Goal: Information Seeking & Learning: Find specific fact

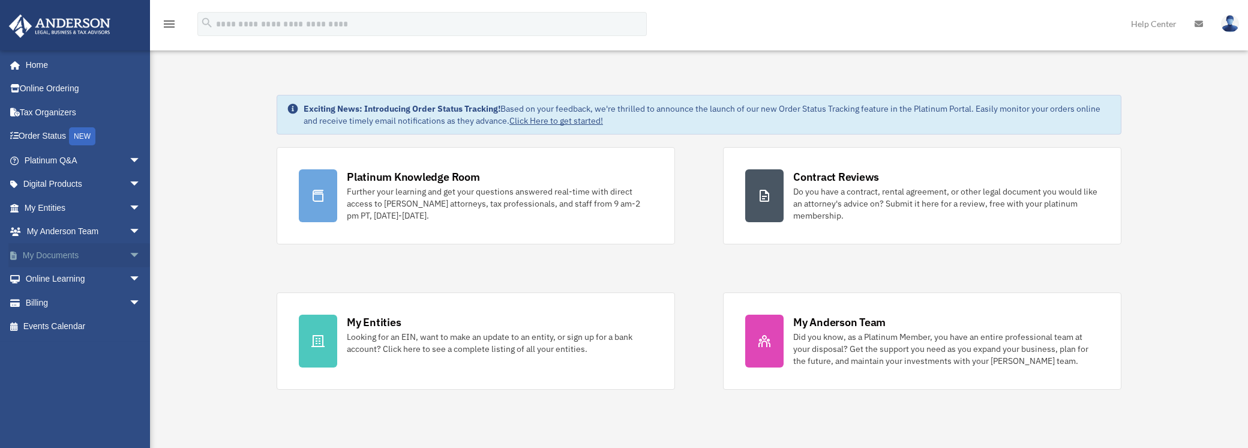
click at [59, 253] on link "My Documents arrow_drop_down" at bounding box center [83, 255] width 151 height 24
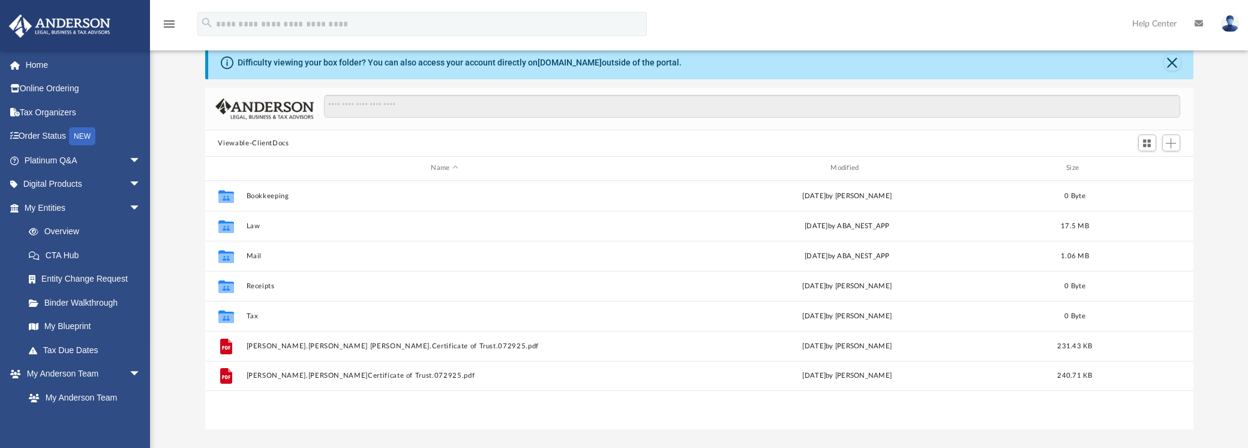
scroll to position [60, 0]
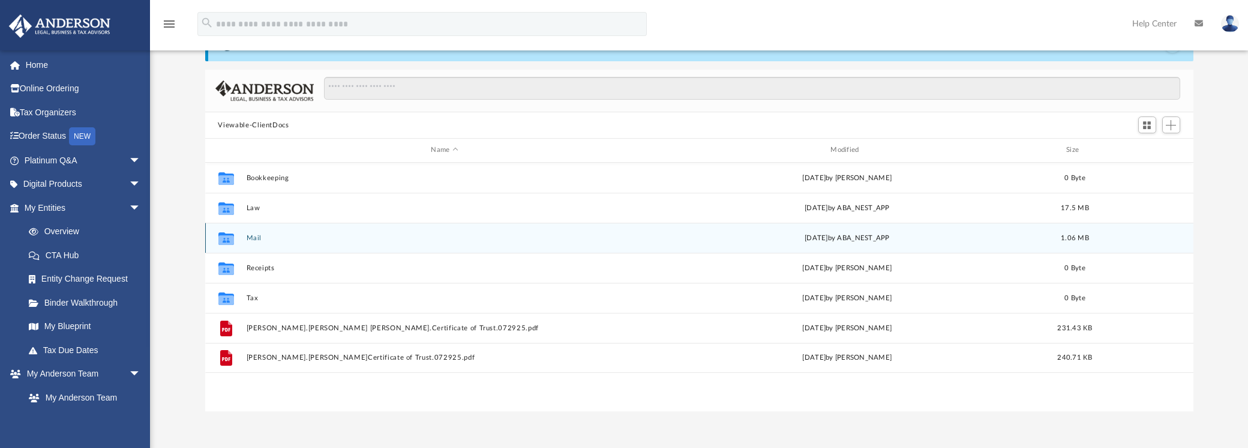
click at [254, 232] on div "Collaborated Folder Mail Fri Aug 15 2025 by ABA_NEST_APP 1.06 MB" at bounding box center [699, 238] width 988 height 30
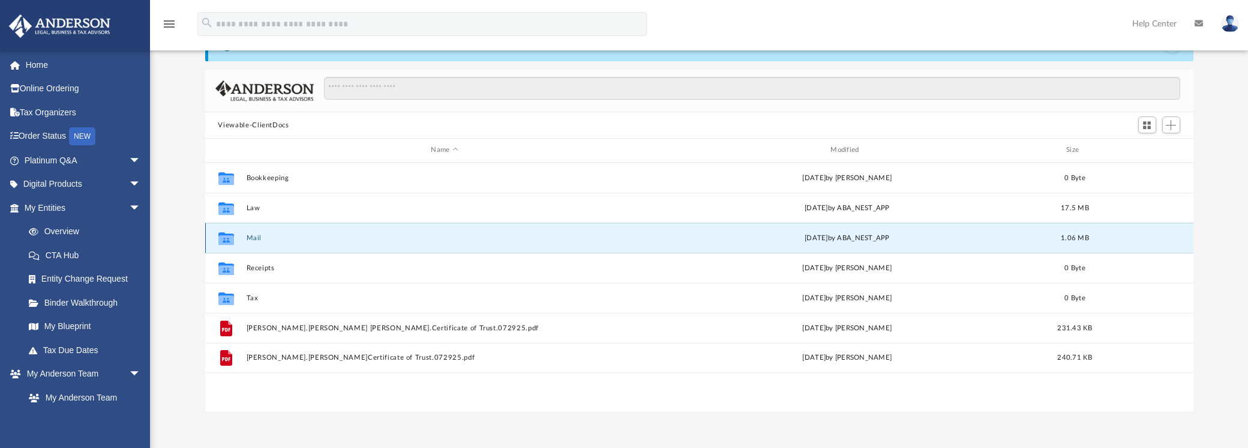
click at [227, 239] on icon "grid" at bounding box center [226, 240] width 16 height 10
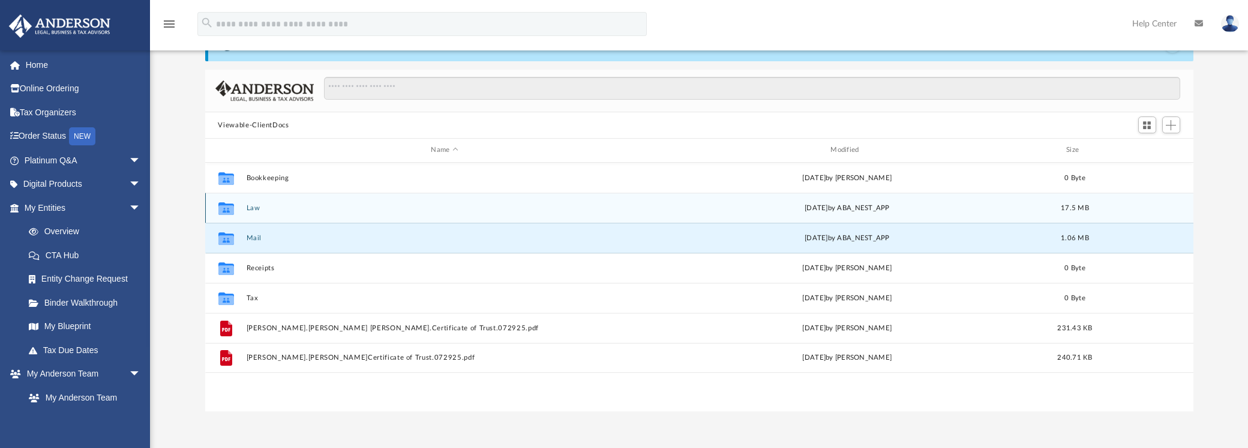
click at [272, 206] on button "Law" at bounding box center [444, 208] width 397 height 8
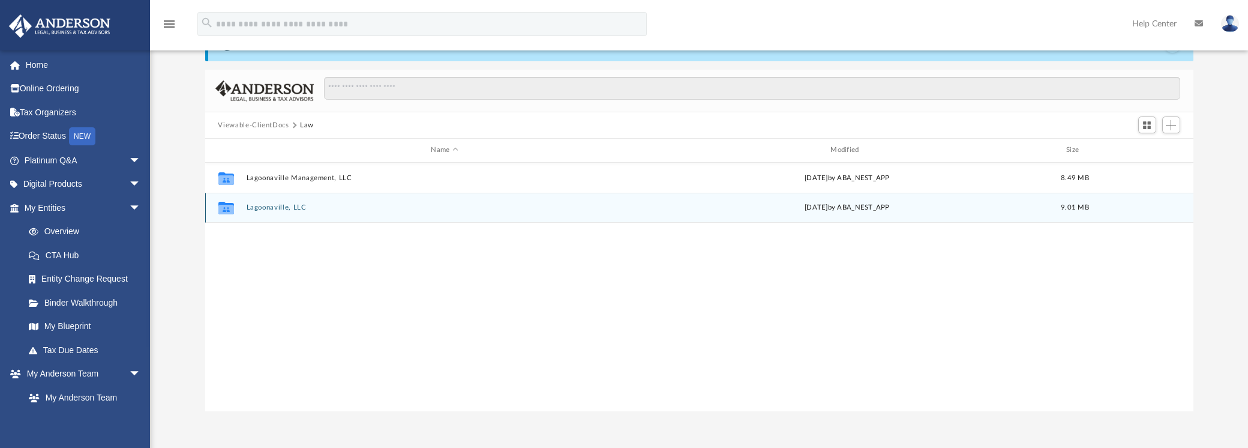
click at [272, 206] on button "Lagoonaville, LLC" at bounding box center [444, 207] width 397 height 8
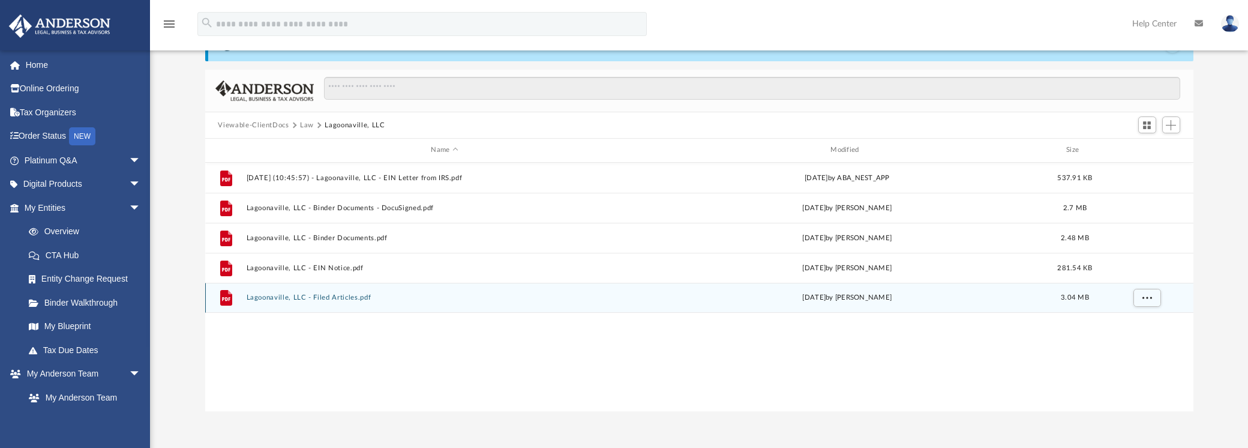
click at [326, 297] on button "Lagoonaville, LLC - Filed Articles.pdf" at bounding box center [444, 297] width 397 height 8
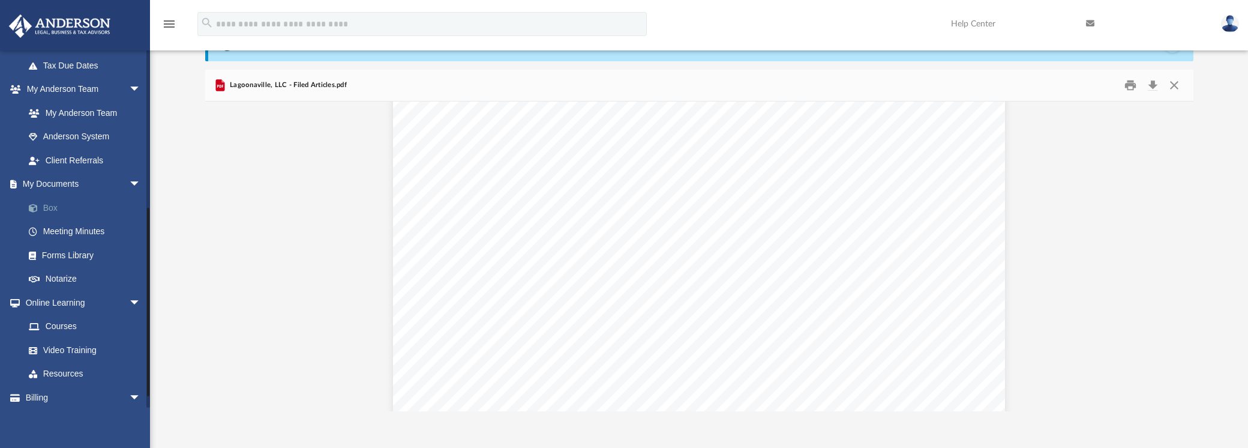
scroll to position [300, 0]
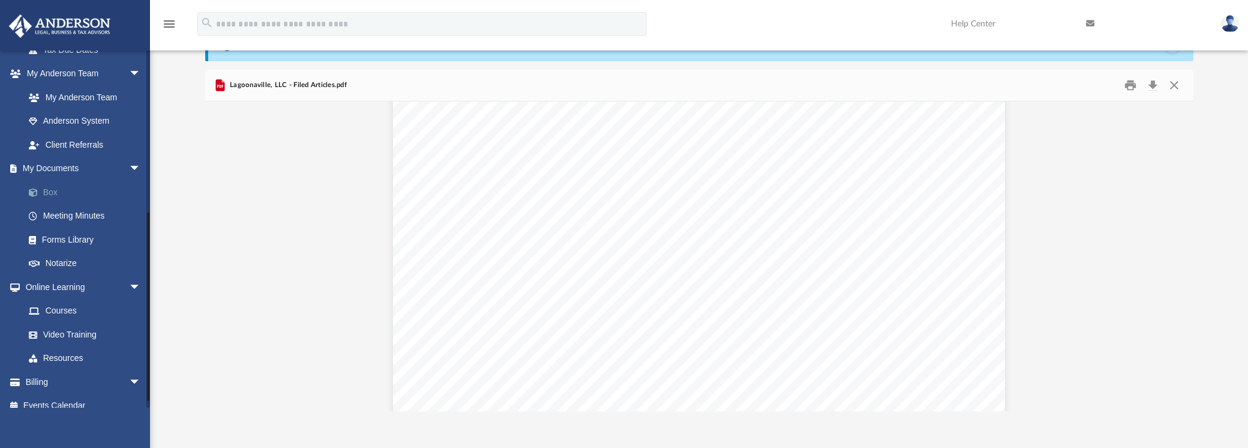
click at [56, 190] on link "Box" at bounding box center [88, 192] width 142 height 24
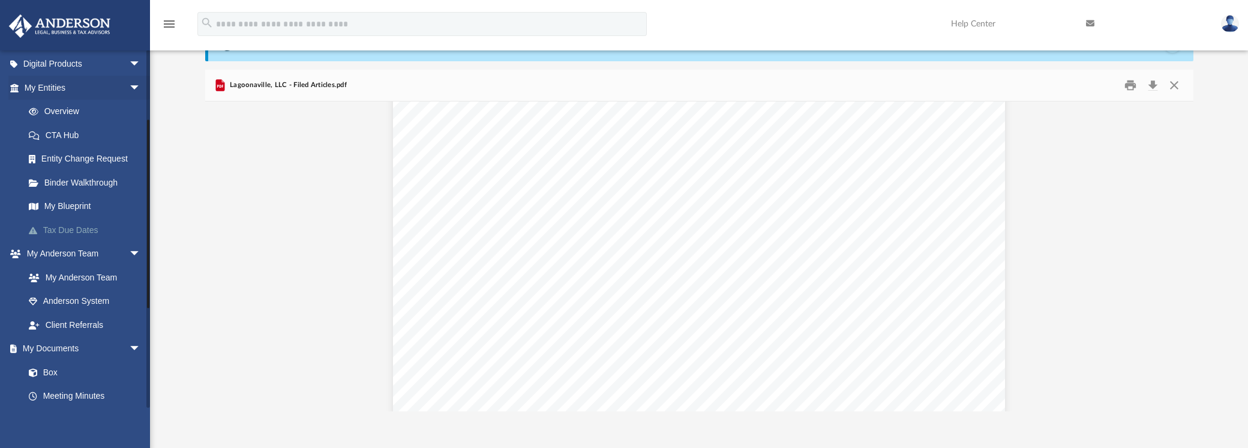
scroll to position [180, 0]
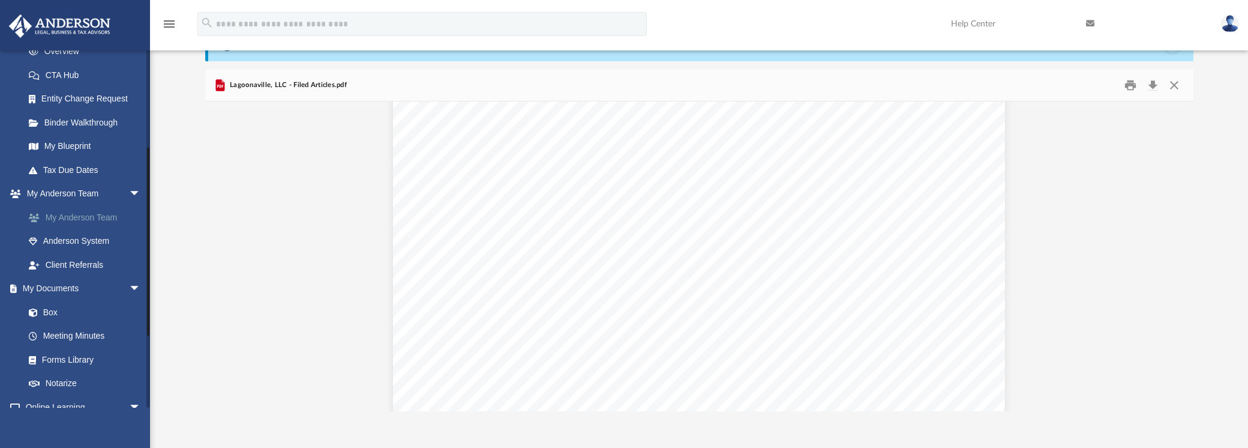
click at [73, 218] on link "My Anderson Team" at bounding box center [88, 217] width 142 height 24
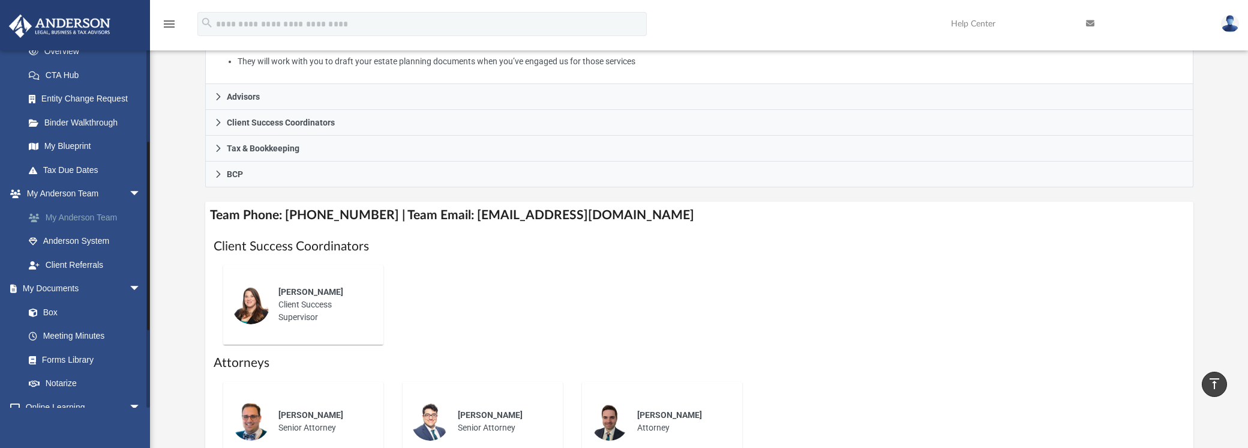
scroll to position [120, 0]
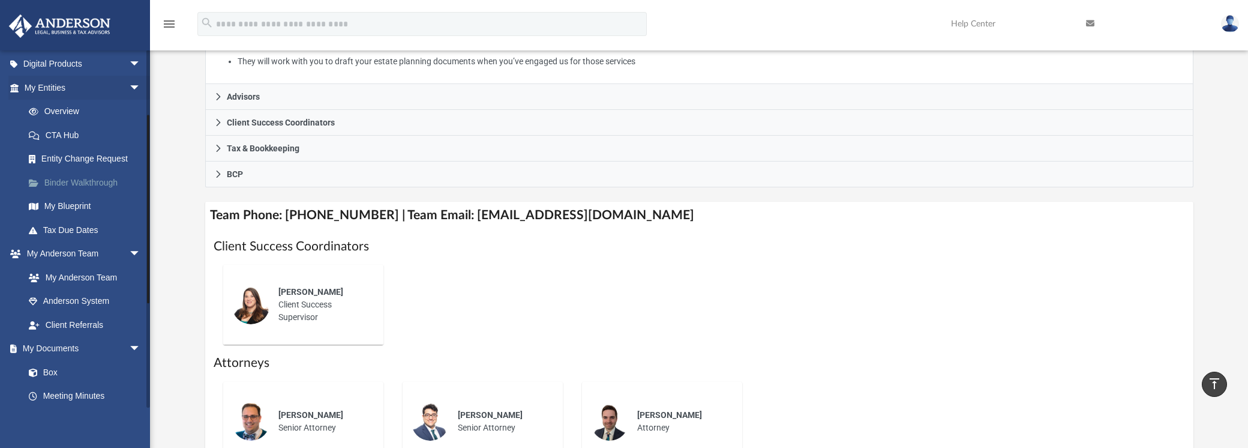
click at [47, 183] on link "Binder Walkthrough" at bounding box center [88, 182] width 142 height 24
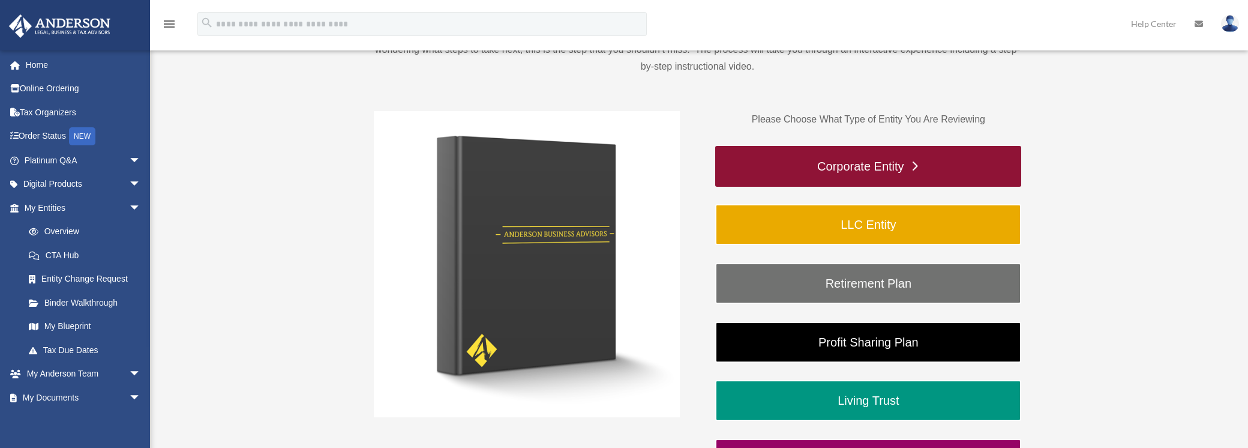
scroll to position [180, 0]
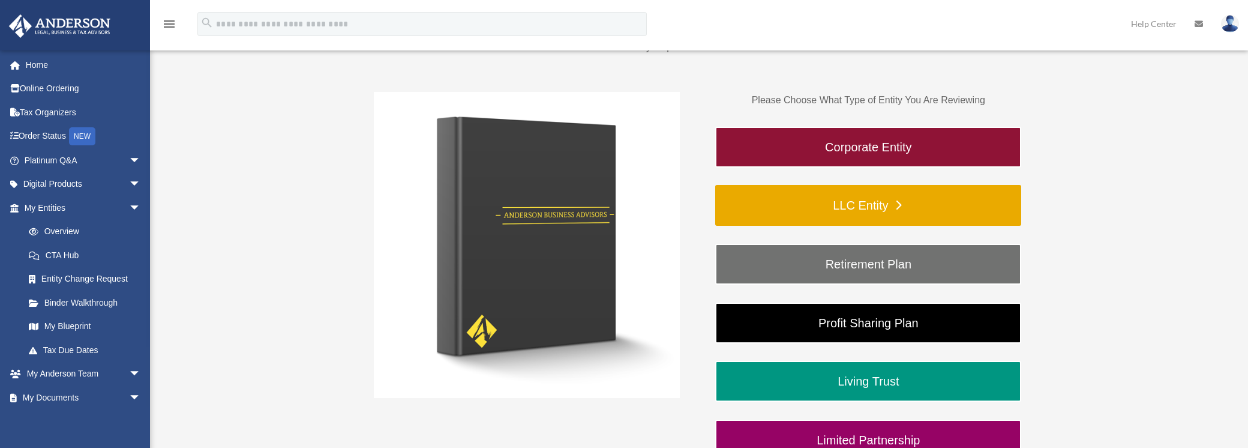
click at [901, 205] on link "LLC Entity" at bounding box center [868, 205] width 306 height 41
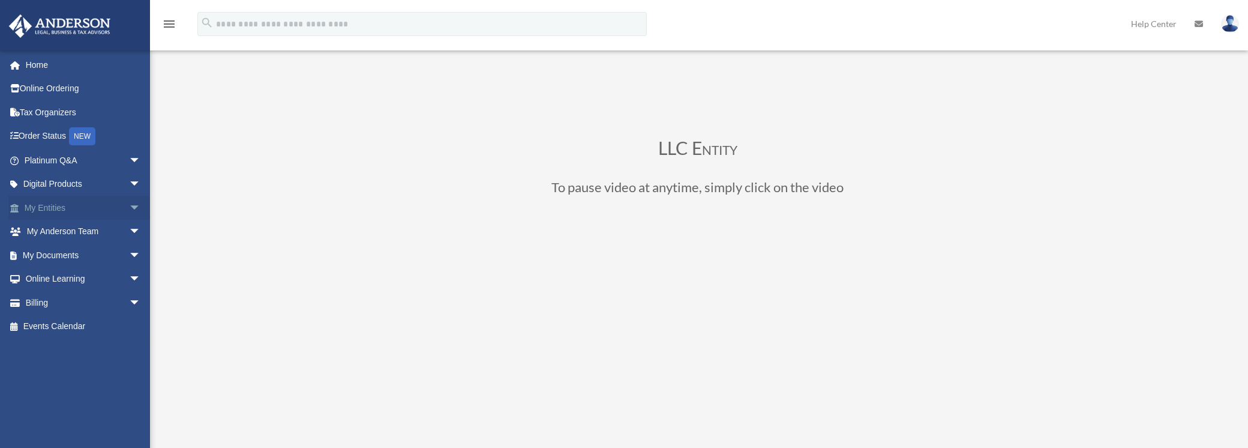
click at [49, 202] on link "My Entities arrow_drop_down" at bounding box center [83, 208] width 151 height 24
click at [129, 253] on span "arrow_drop_down" at bounding box center [141, 255] width 24 height 25
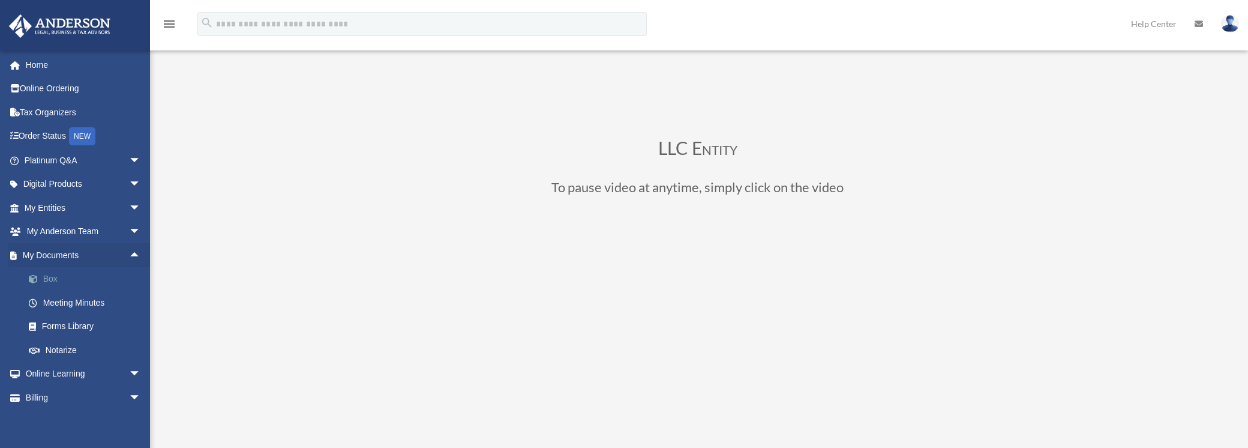
scroll to position [28, 0]
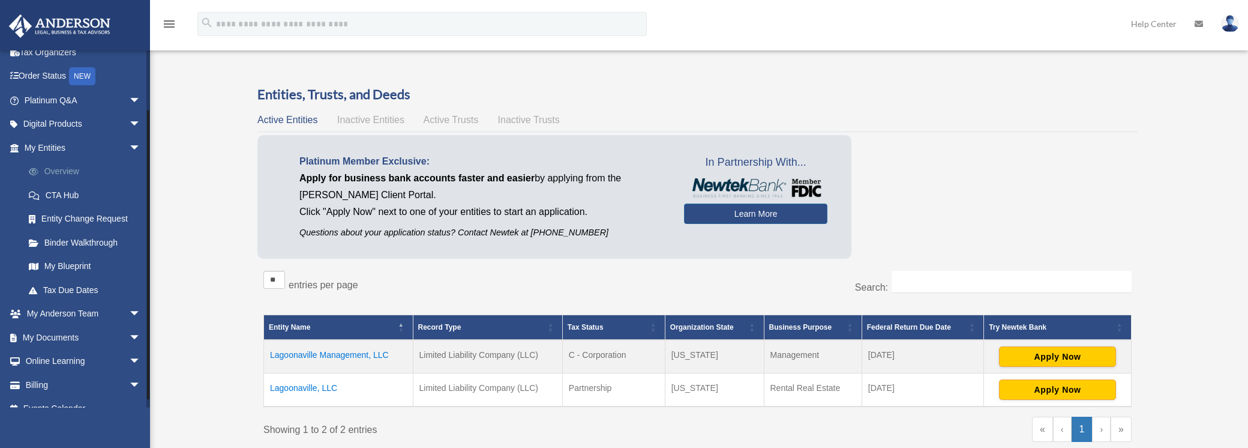
scroll to position [75, 0]
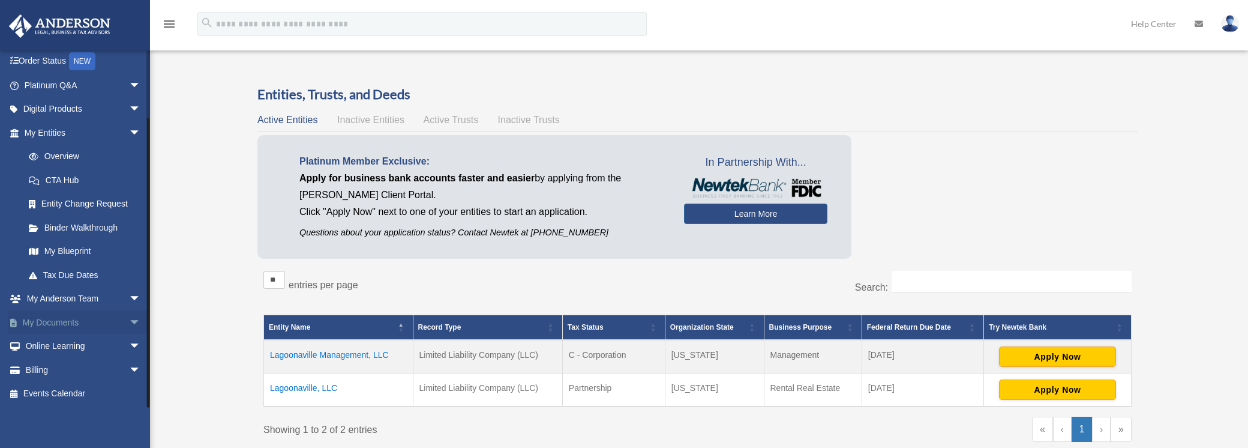
click at [64, 321] on link "My Documents arrow_drop_down" at bounding box center [83, 322] width 151 height 24
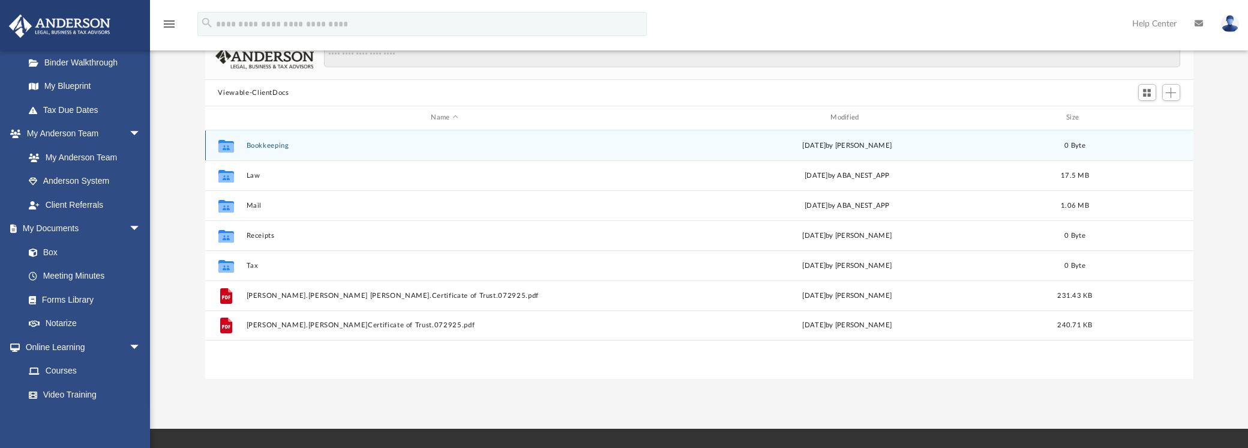
scroll to position [120, 0]
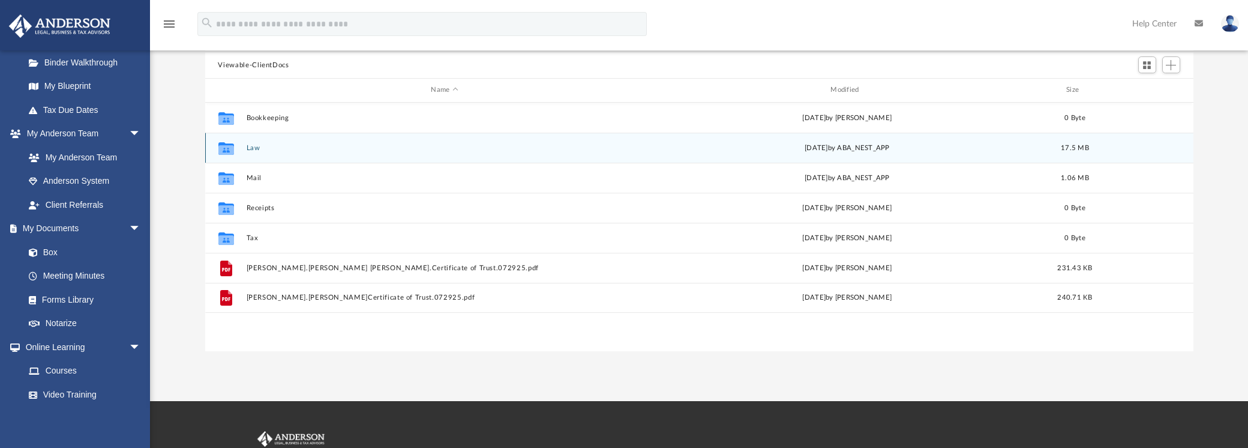
click at [278, 152] on div "Collaborated Folder Law Thu Aug 14 2025 by ABA_NEST_APP 17.5 MB" at bounding box center [699, 148] width 988 height 30
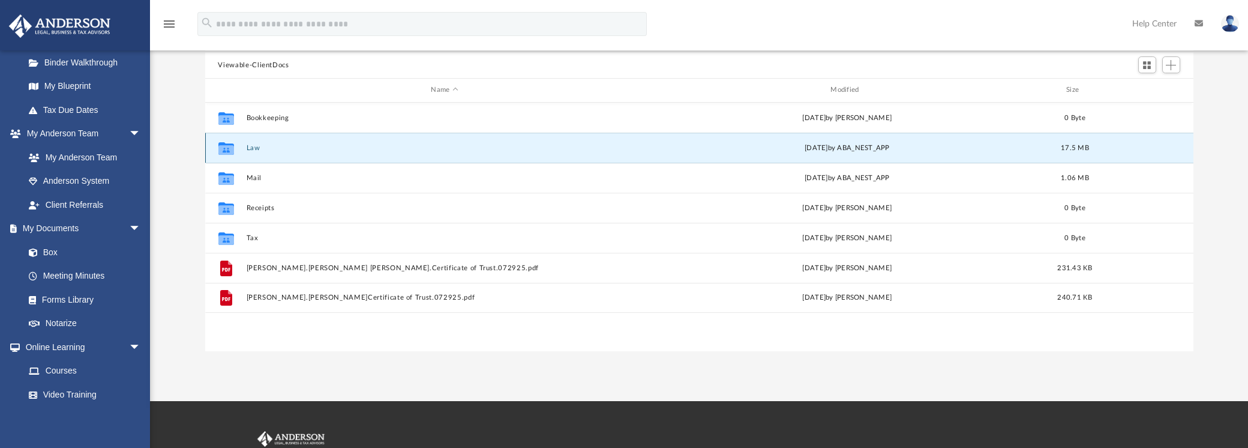
click at [253, 148] on button "Law" at bounding box center [444, 148] width 397 height 8
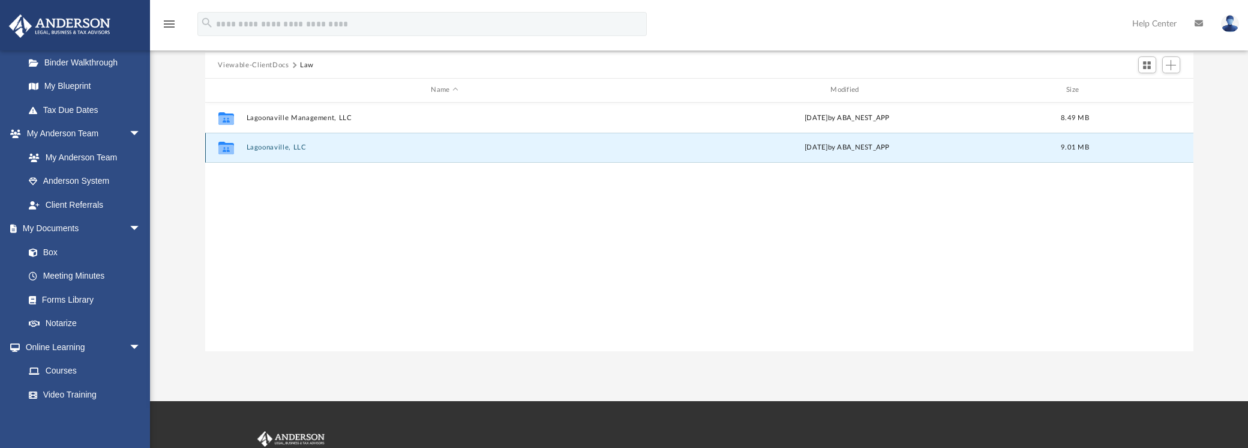
click at [252, 148] on button "Lagoonaville, LLC" at bounding box center [444, 147] width 397 height 8
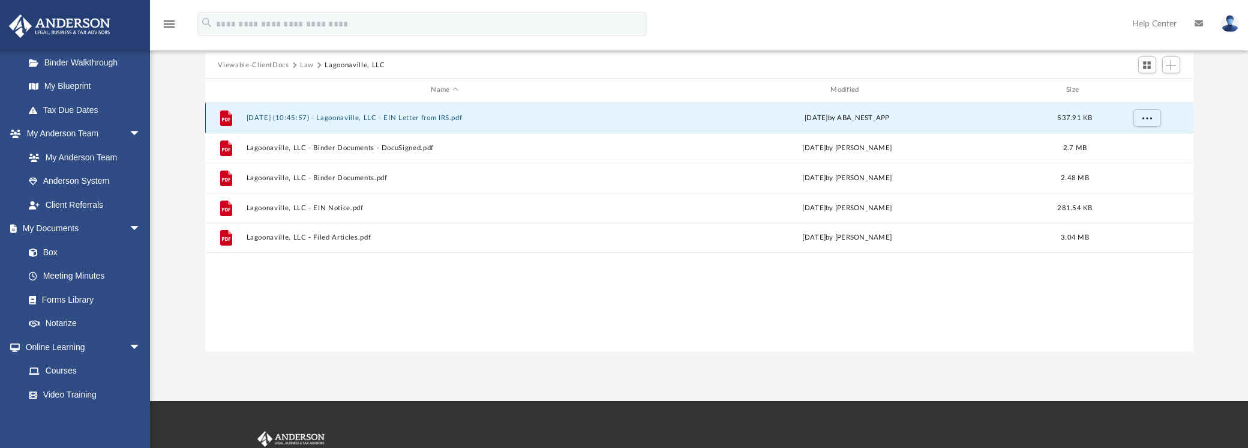
click at [357, 118] on button "2025.07.25 (10:45:57) - Lagoonaville, LLC - EIN Letter from IRS.pdf" at bounding box center [444, 118] width 397 height 8
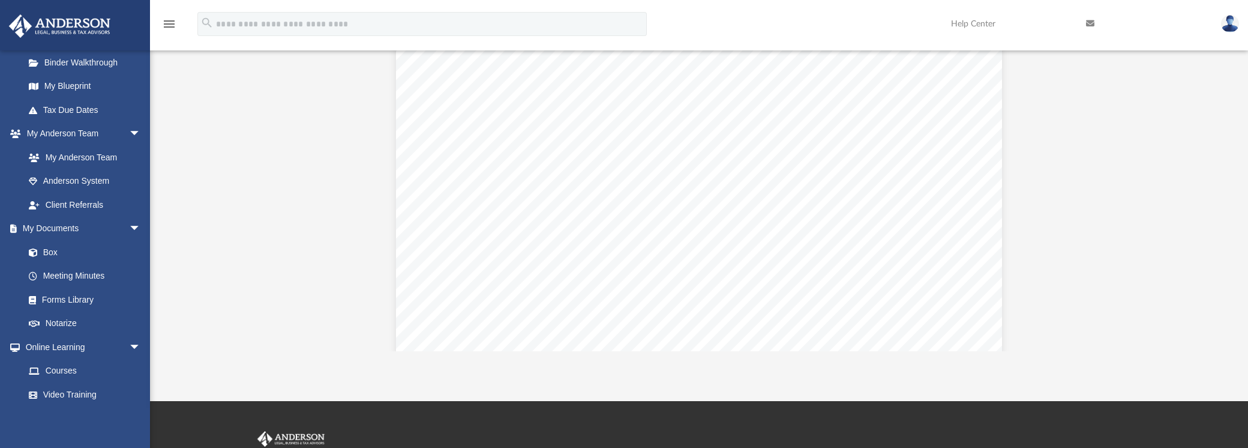
scroll to position [2113, 0]
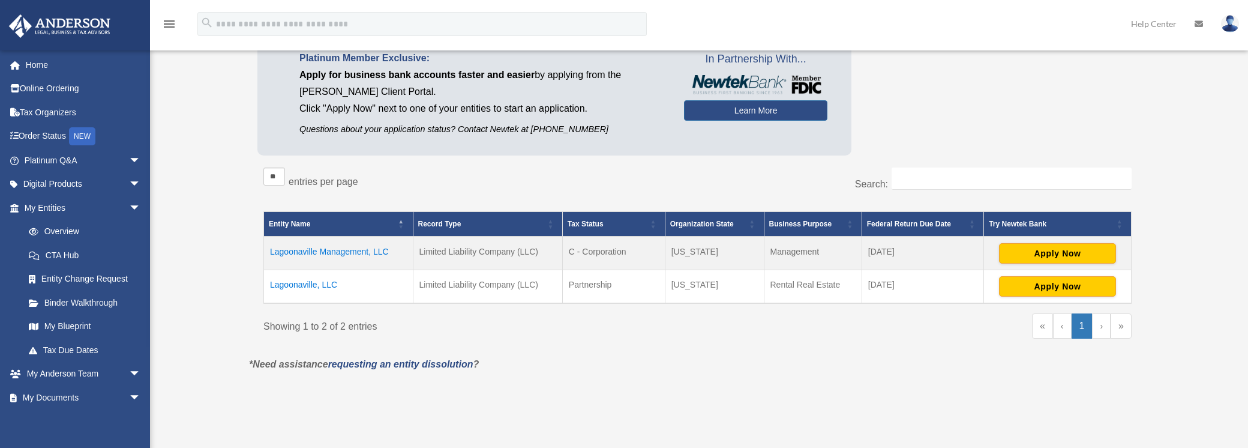
scroll to position [120, 0]
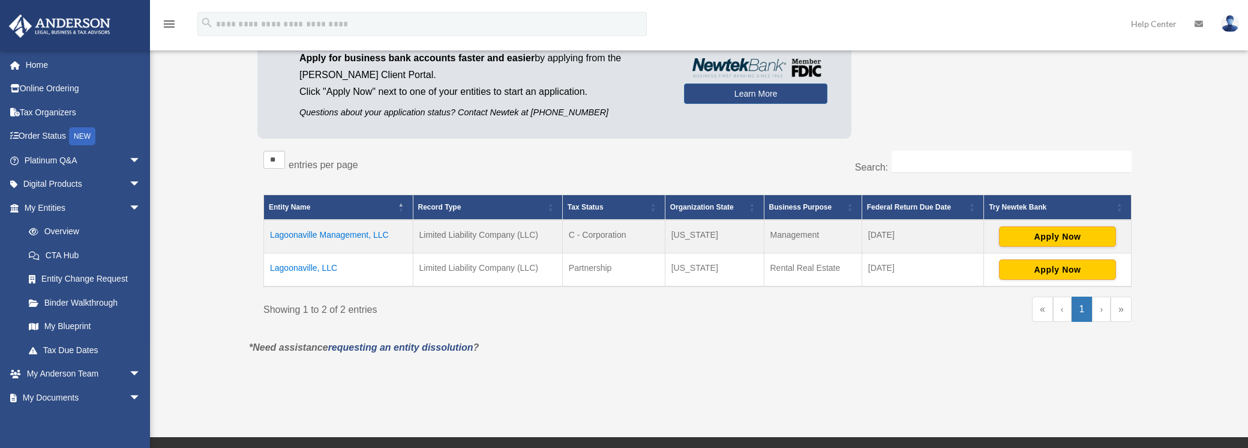
click at [297, 266] on td "Lagoonaville, LLC" at bounding box center [338, 270] width 149 height 34
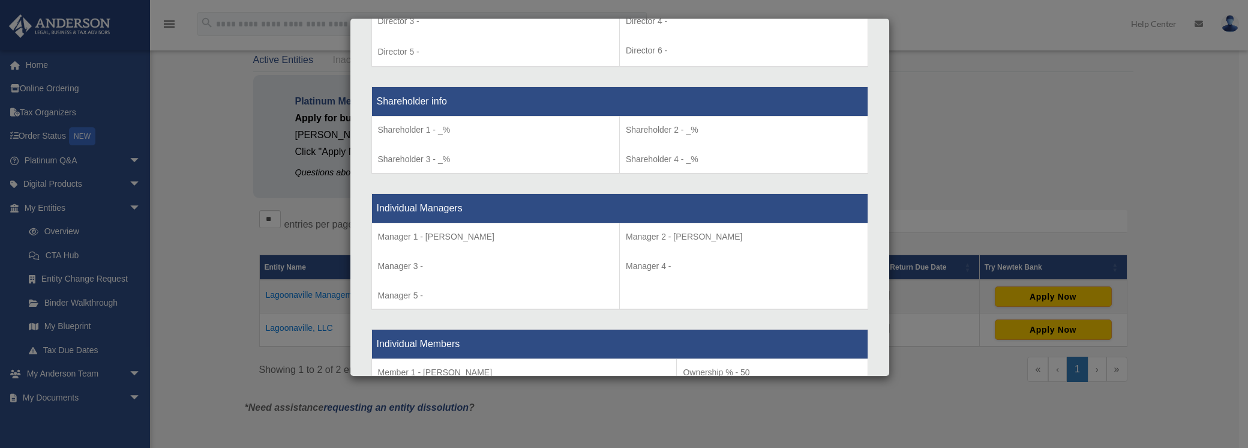
scroll to position [980, 0]
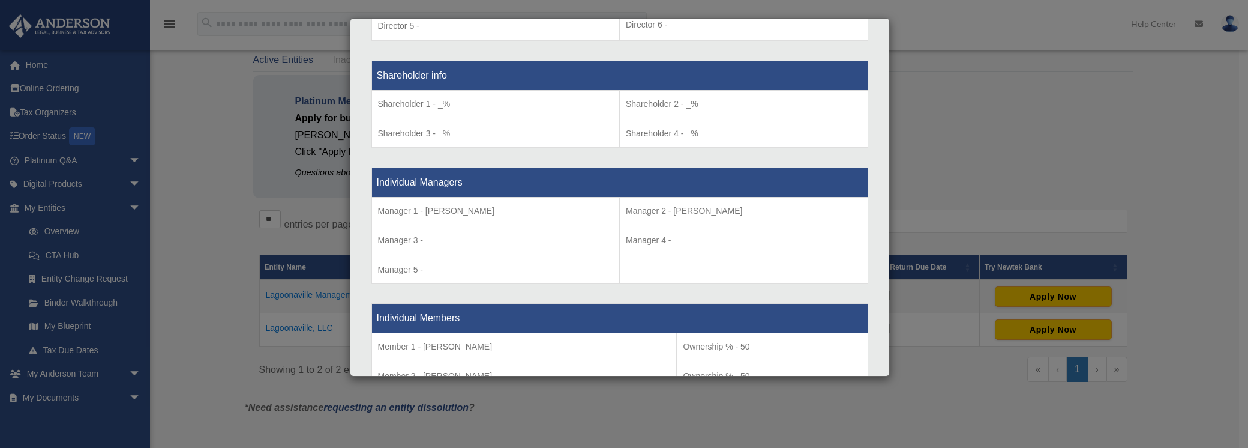
drag, startPoint x: 419, startPoint y: 206, endPoint x: 491, endPoint y: 207, distance: 71.4
click at [491, 207] on p "Manager 1 - [PERSON_NAME]" at bounding box center [496, 210] width 236 height 15
drag, startPoint x: 491, startPoint y: 207, endPoint x: 757, endPoint y: 200, distance: 266.5
click at [757, 200] on td "Manager 2 - ​[PERSON_NAME] Manager 4 -" at bounding box center [744, 240] width 248 height 86
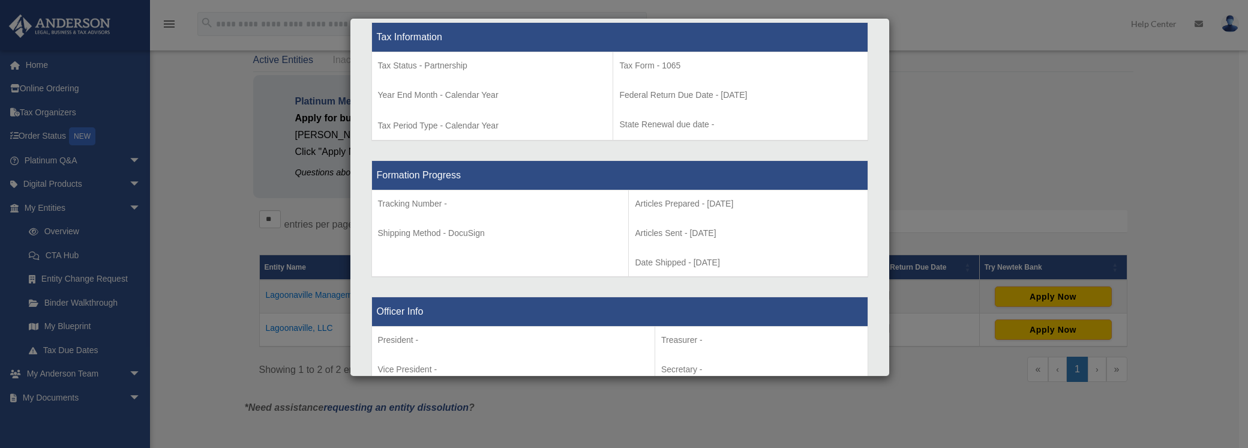
scroll to position [440, 0]
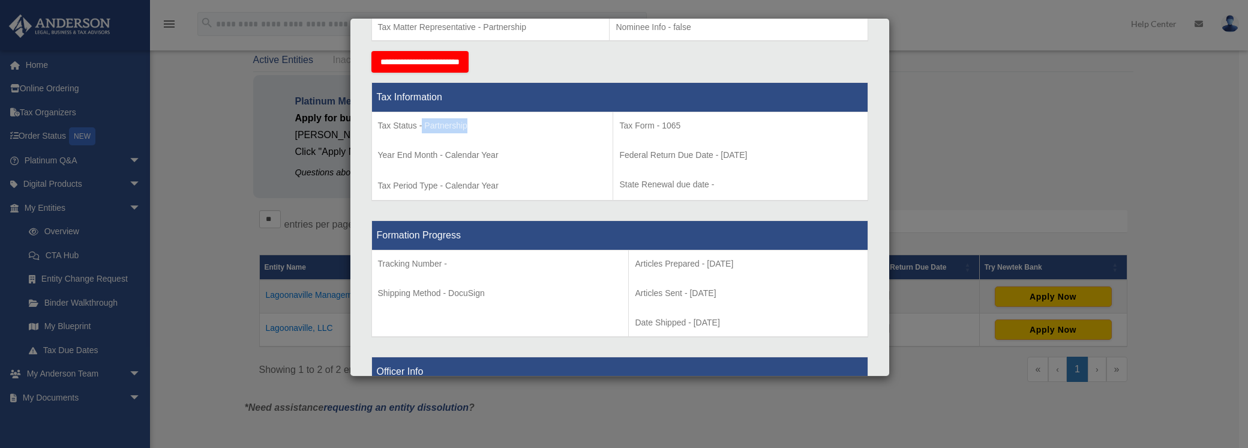
drag, startPoint x: 422, startPoint y: 122, endPoint x: 470, endPoint y: 125, distance: 48.1
click at [470, 125] on p "Tax Status - Partnership" at bounding box center [492, 125] width 229 height 15
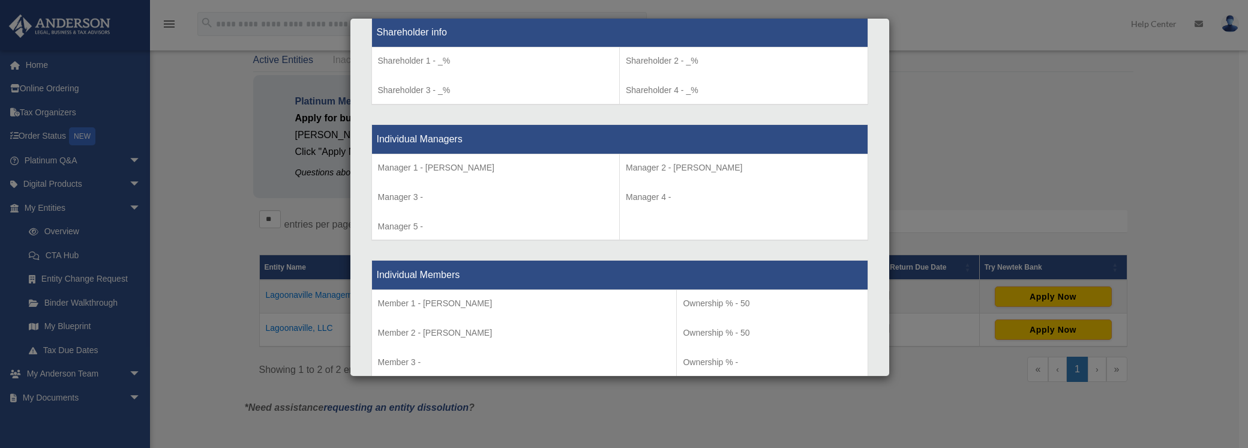
scroll to position [1040, 0]
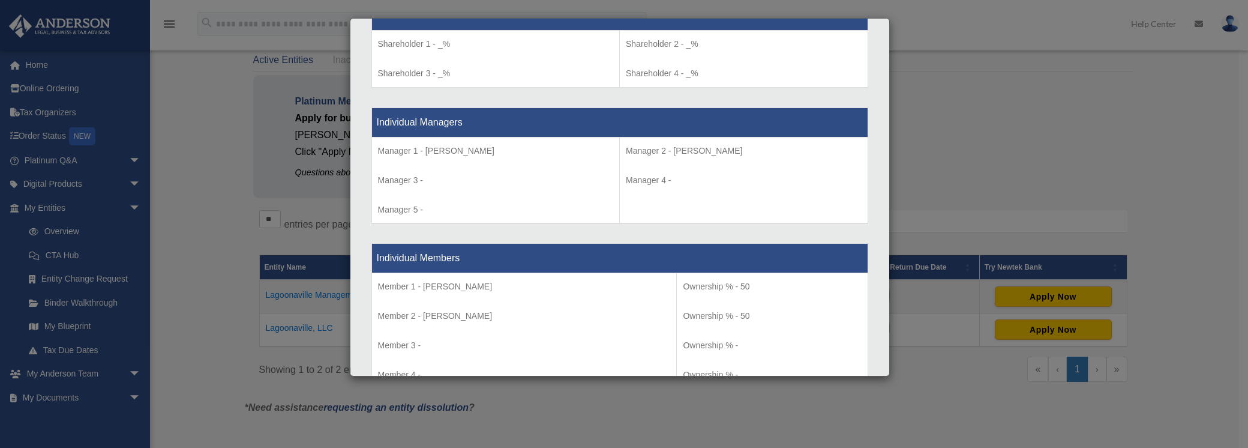
drag, startPoint x: 646, startPoint y: 141, endPoint x: 740, endPoint y: 146, distance: 93.7
click at [740, 146] on p "Manager 2 - ​[PERSON_NAME]" at bounding box center [744, 150] width 236 height 15
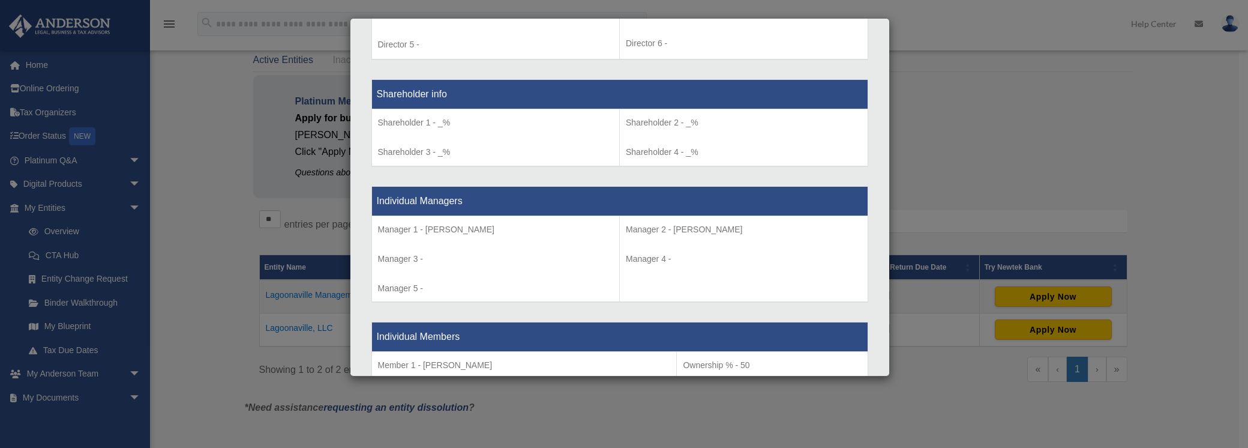
scroll to position [980, 0]
